Goal: Task Accomplishment & Management: Manage account settings

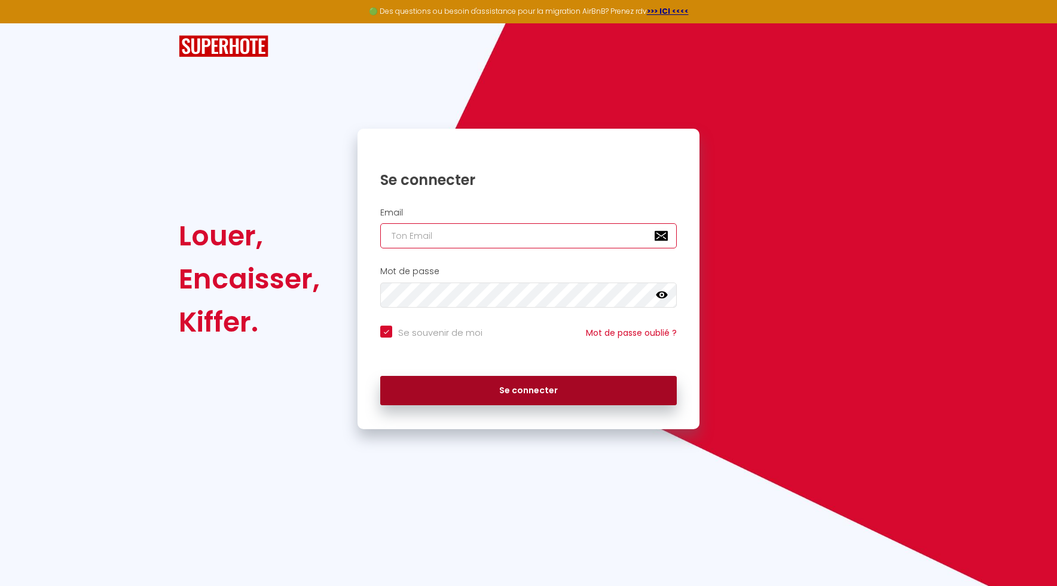
type input "[PERSON_NAME][EMAIL_ADDRESS][DOMAIN_NAME]"
click at [530, 382] on button "Se connecter" at bounding box center [528, 391] width 297 height 30
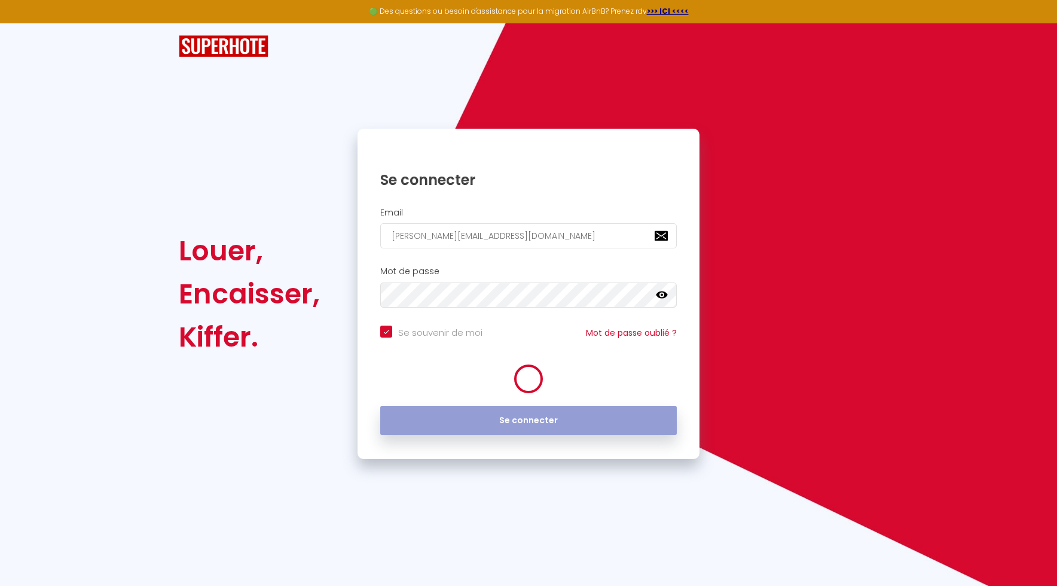
checkbox input "true"
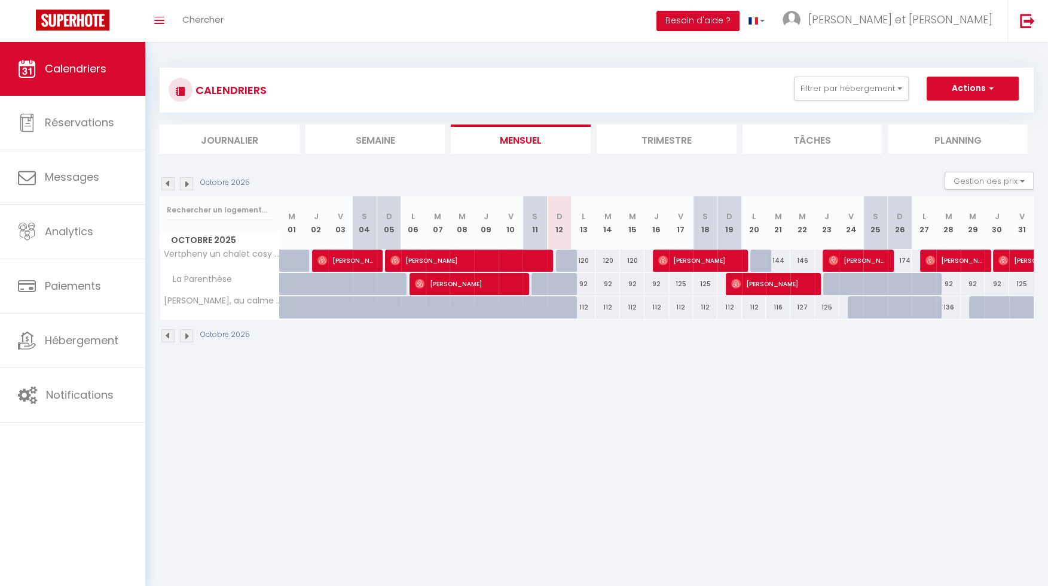
click at [187, 185] on img at bounding box center [186, 183] width 13 height 13
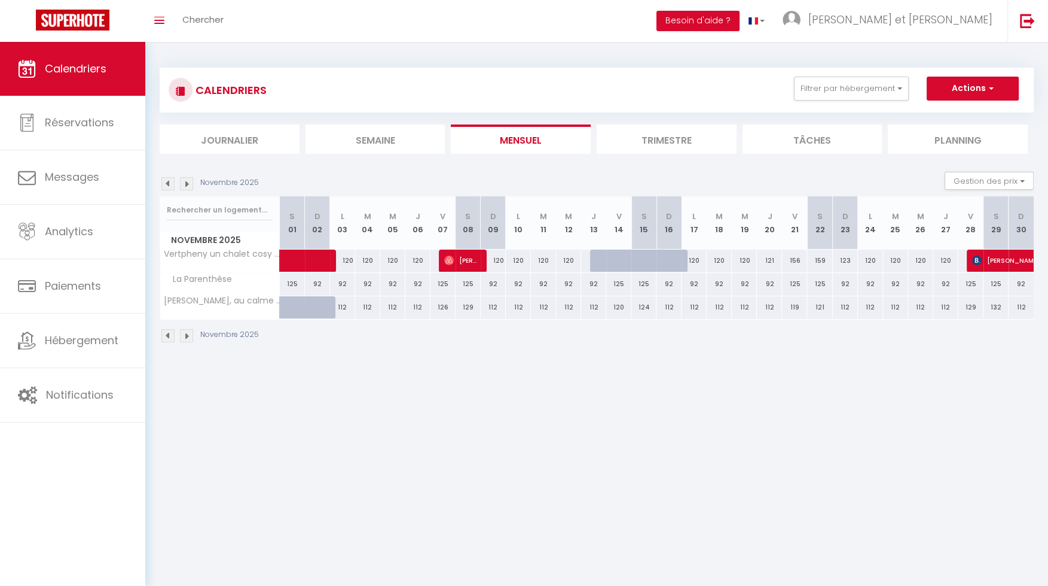
click at [166, 181] on img at bounding box center [167, 183] width 13 height 13
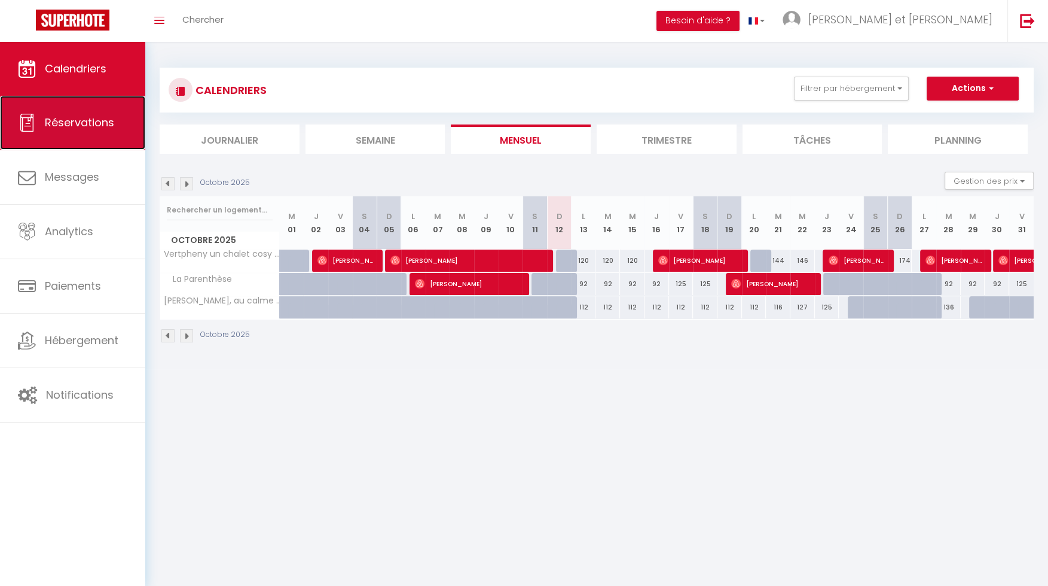
click at [117, 131] on link "Réservations" at bounding box center [72, 123] width 145 height 54
select select "not_cancelled"
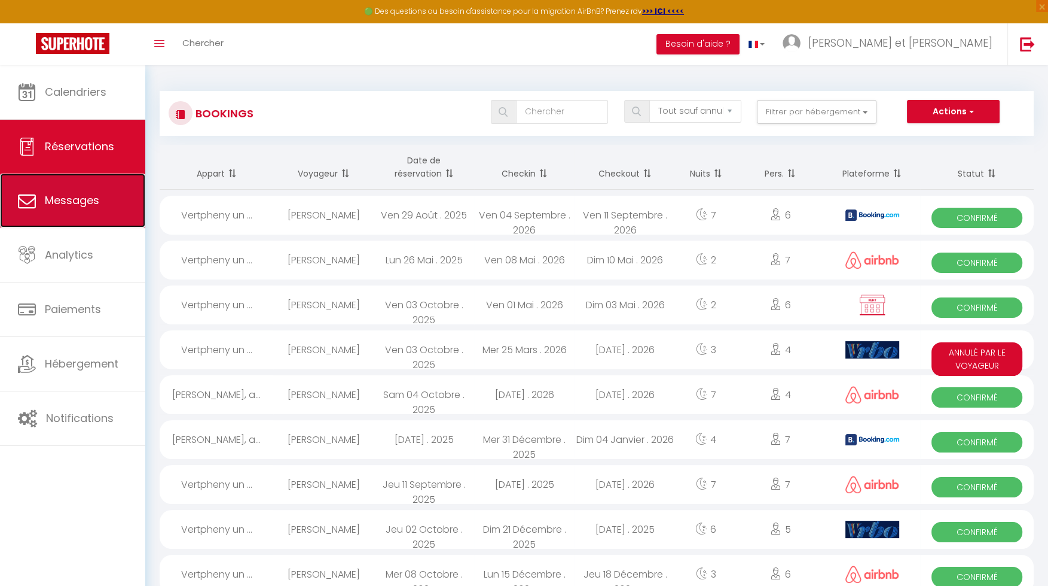
click at [122, 207] on link "Messages" at bounding box center [72, 200] width 145 height 54
select select "message"
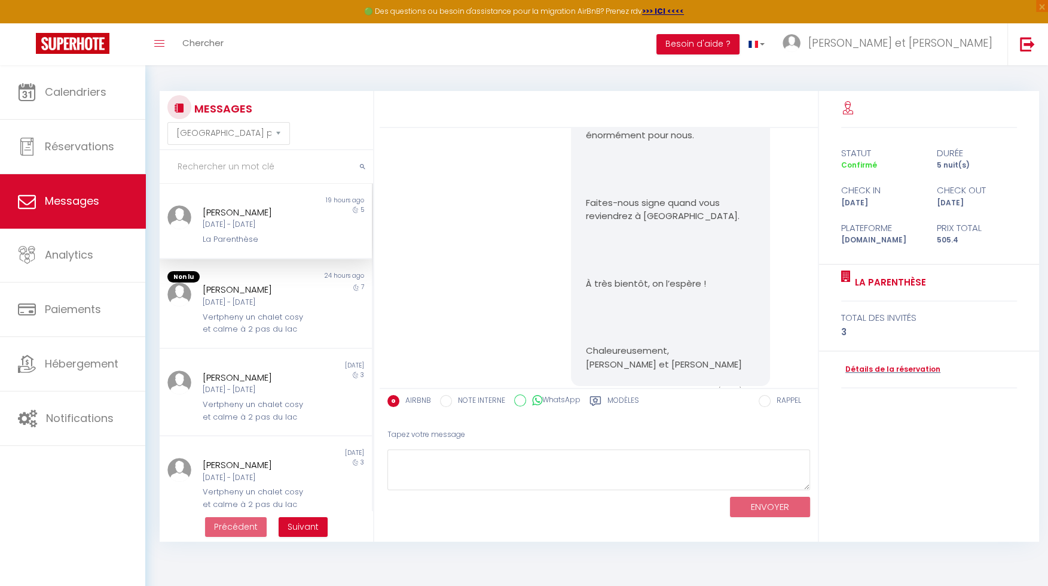
scroll to position [4539, 0]
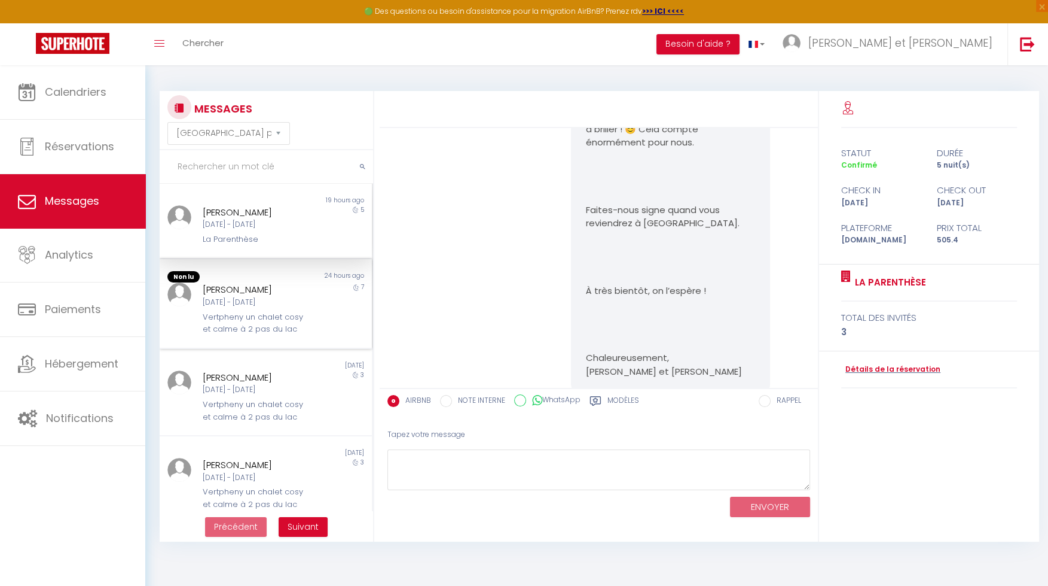
click at [292, 307] on div "[DATE] - [DATE]" at bounding box center [257, 302] width 108 height 11
